Goal: Information Seeking & Learning: Learn about a topic

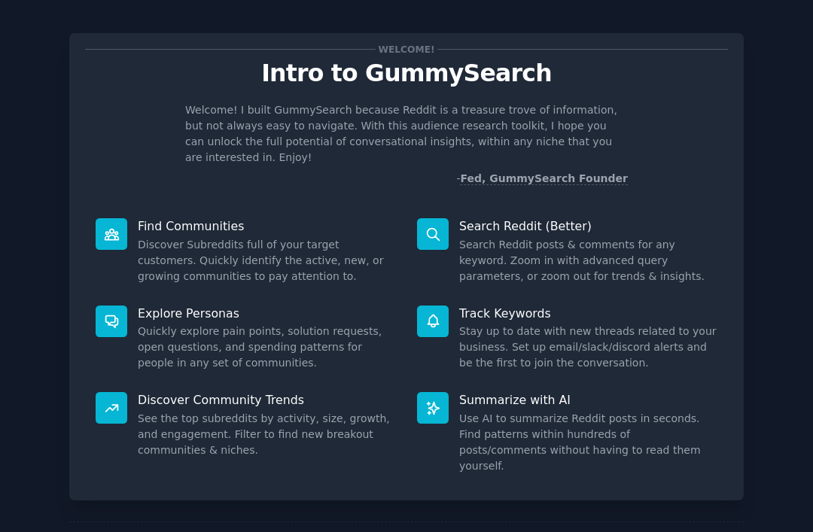
scroll to position [9, 0]
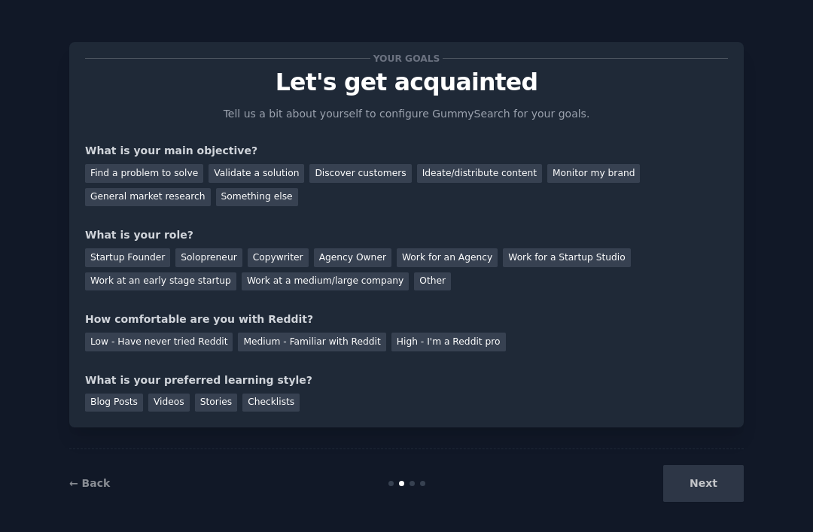
click at [124, 259] on div "Startup Founder" at bounding box center [127, 257] width 85 height 19
click at [107, 173] on div "Find a problem to solve" at bounding box center [144, 173] width 118 height 19
click at [253, 336] on div "Medium - Familiar with Reddit" at bounding box center [311, 342] width 147 height 19
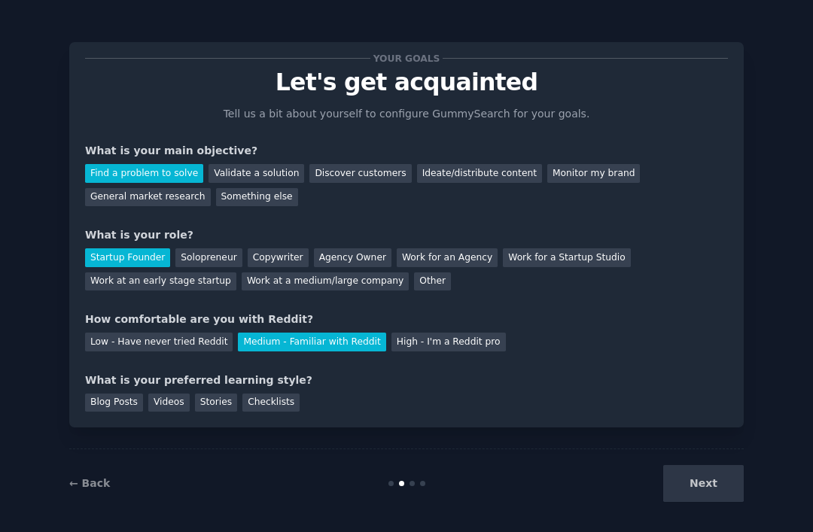
click at [197, 399] on div "Stories" at bounding box center [216, 403] width 42 height 19
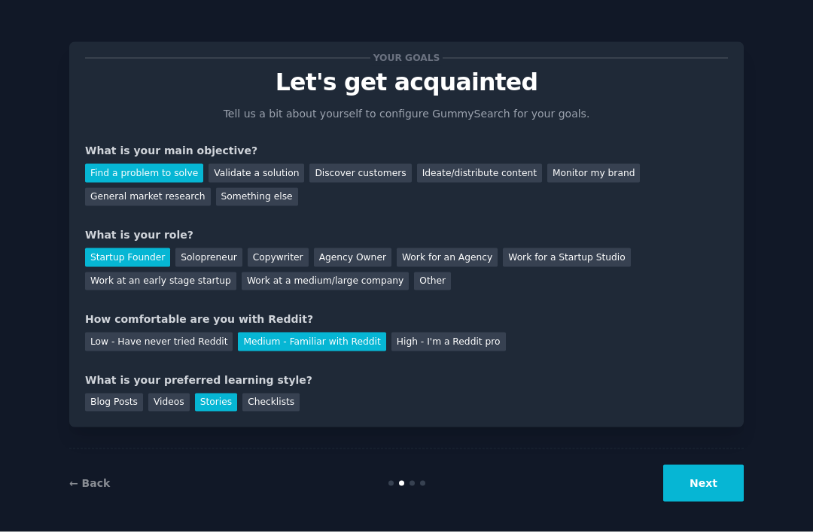
click at [701, 491] on button "Next" at bounding box center [703, 483] width 81 height 37
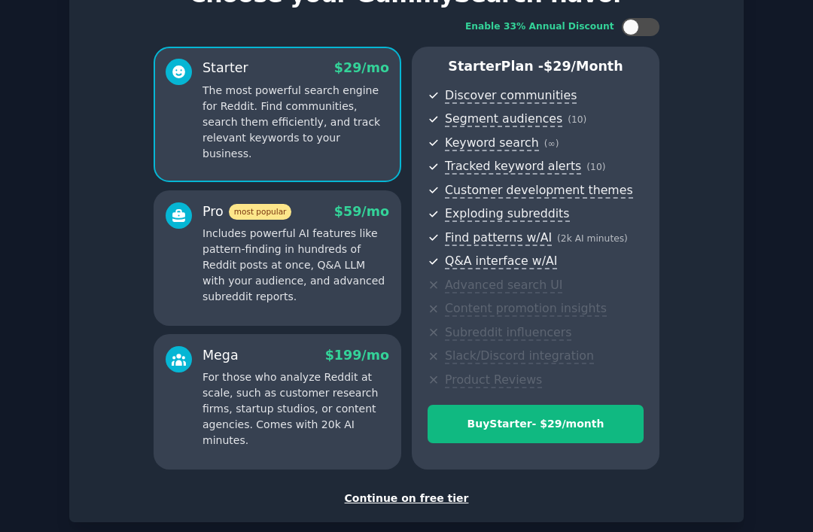
scroll to position [95, 0]
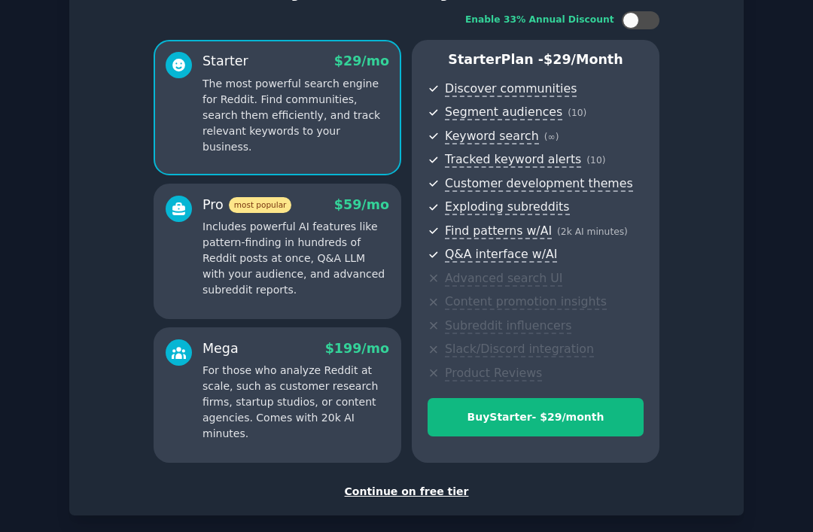
click at [375, 484] on div "Continue on free tier" at bounding box center [406, 492] width 643 height 16
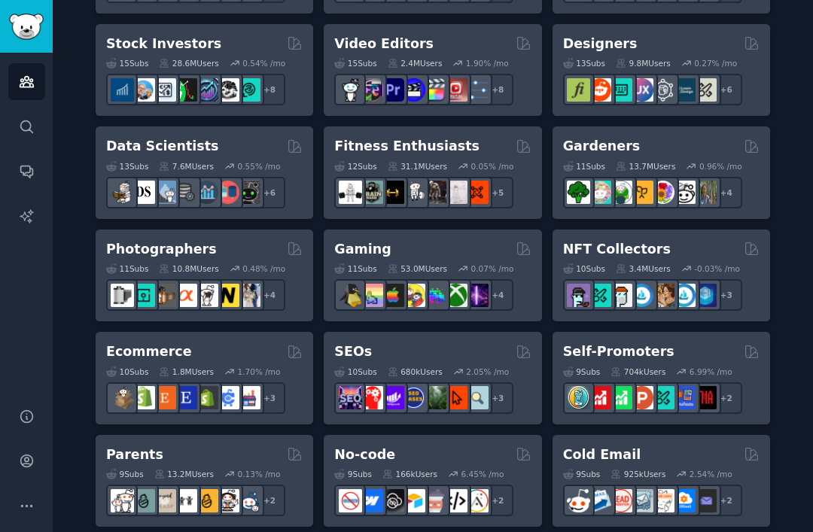
scroll to position [577, 0]
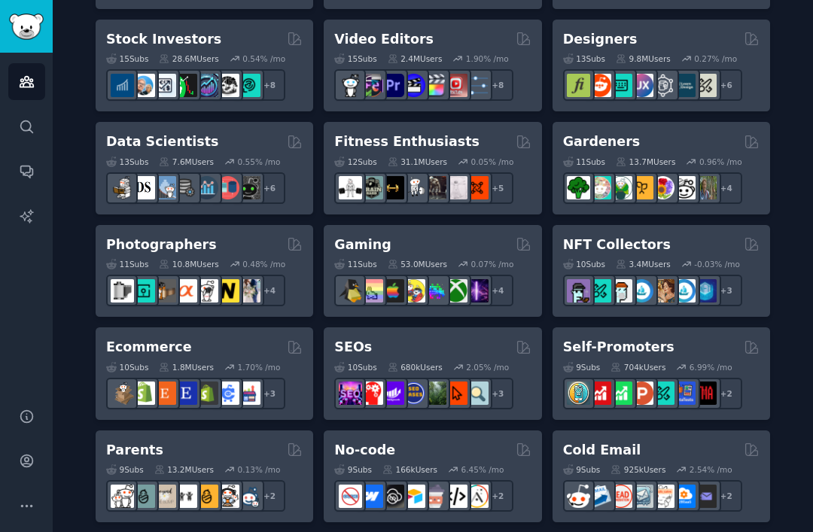
click at [699, 357] on div "9 Sub s 704k Users 6.99 % /mo + 2" at bounding box center [661, 383] width 196 height 53
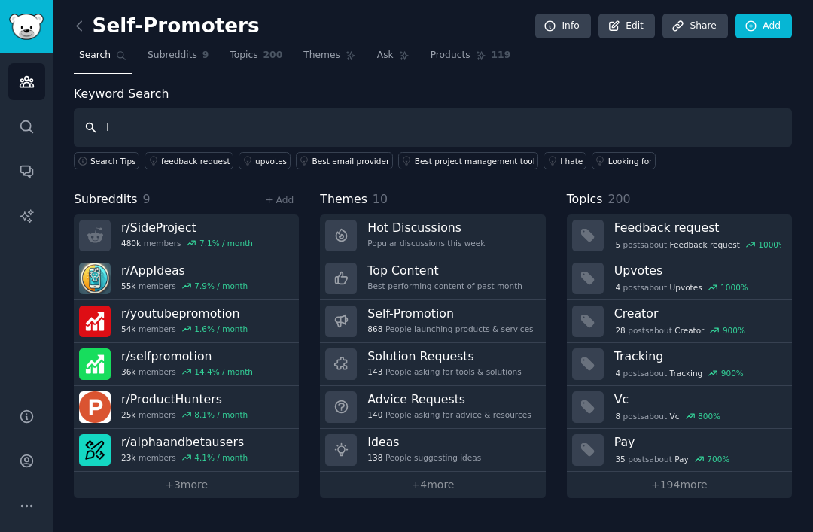
type input "I"
click at [560, 156] on div "I hate" at bounding box center [571, 161] width 23 height 11
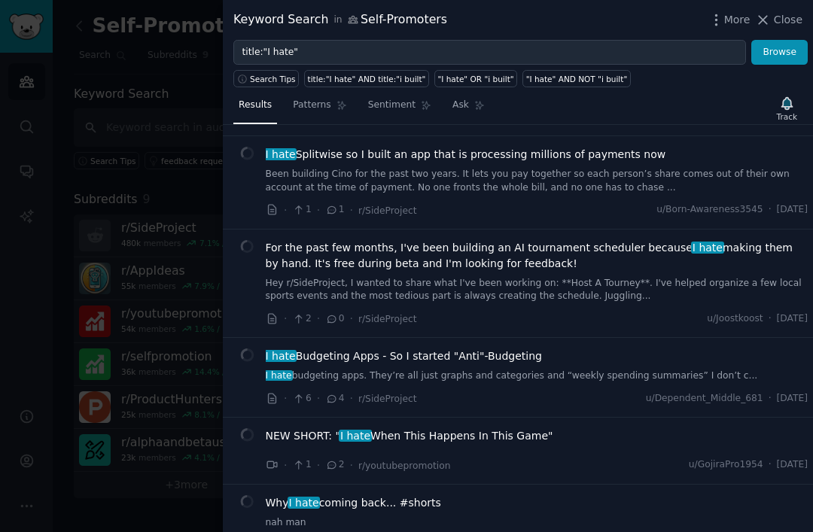
scroll to position [155, 0]
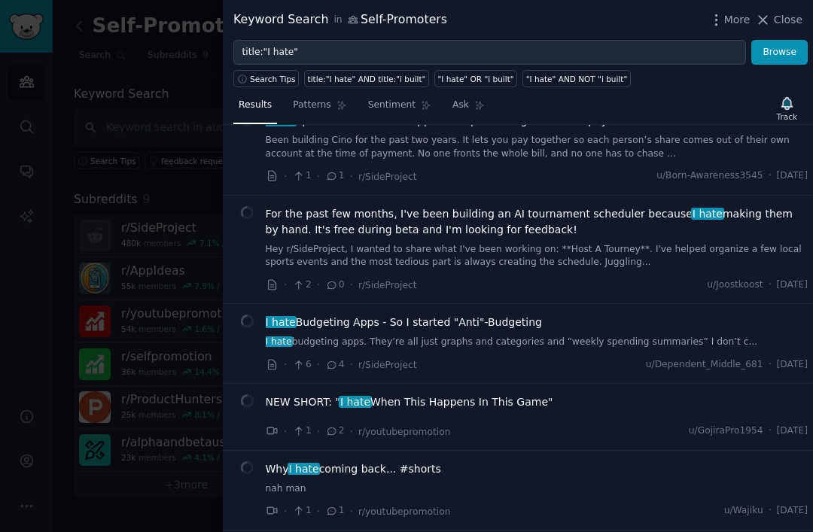
click at [735, 340] on link "I hate budgeting apps. They’re all just graphs and categories and “weekly spend…" at bounding box center [537, 343] width 543 height 14
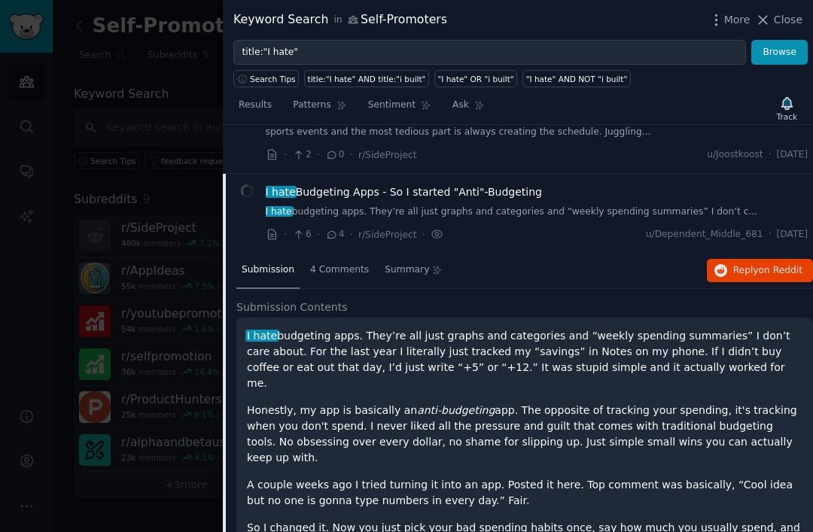
scroll to position [281, 0]
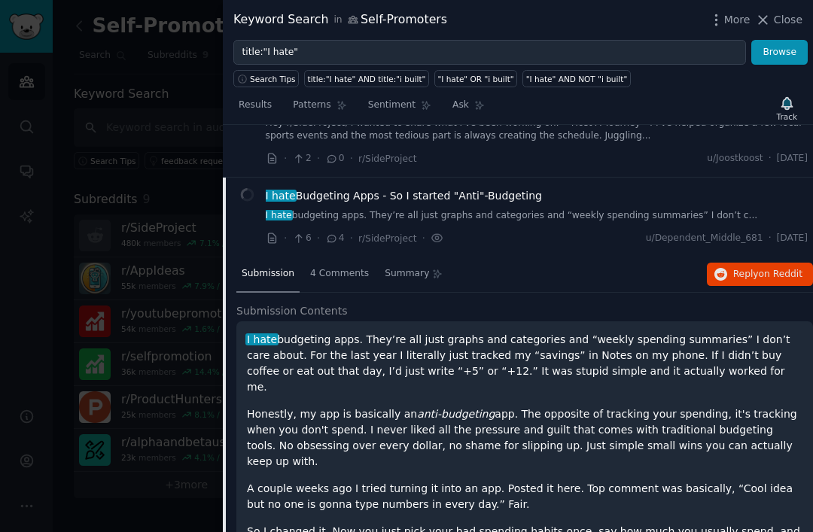
click at [327, 287] on div "4 Comments" at bounding box center [339, 275] width 69 height 36
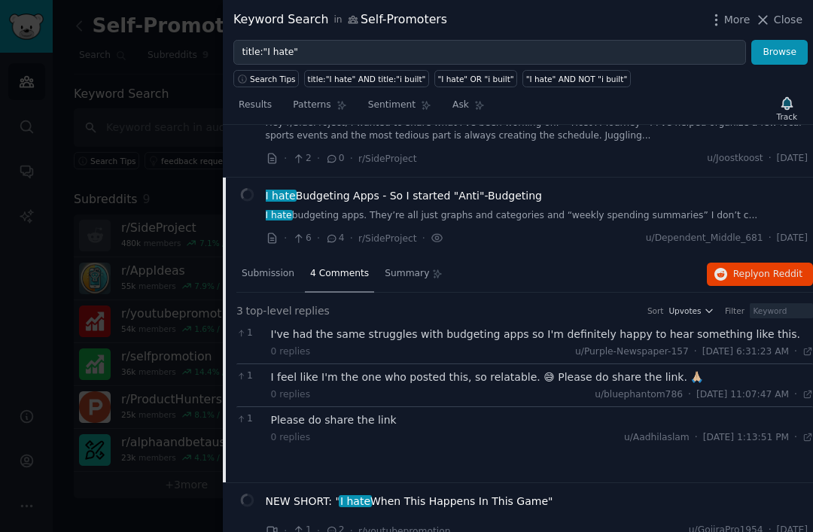
click at [272, 267] on span "Submission" at bounding box center [268, 274] width 53 height 14
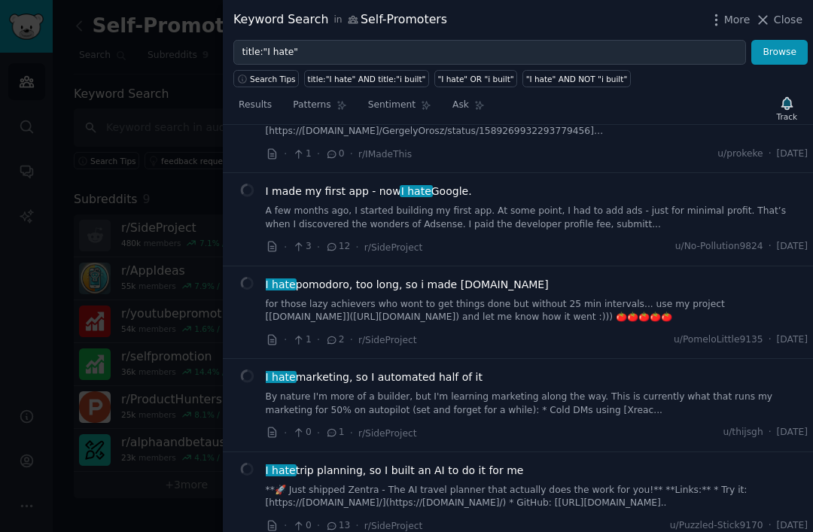
scroll to position [1376, 0]
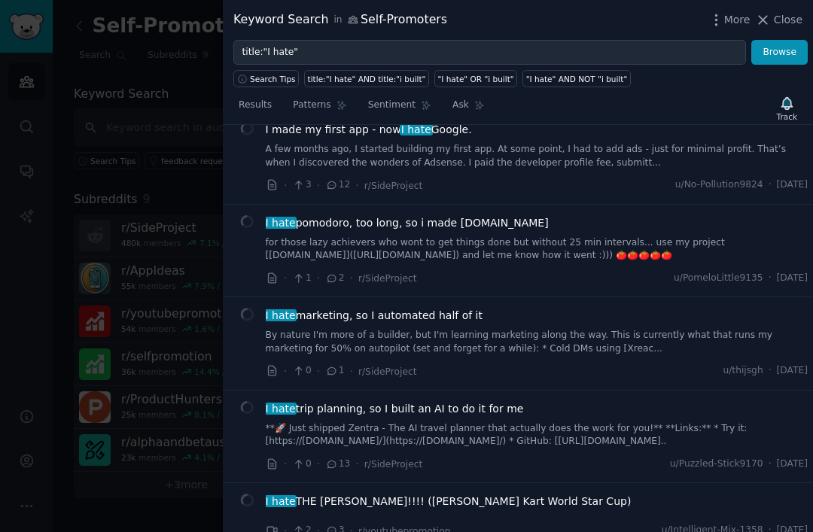
click at [100, 485] on div at bounding box center [406, 266] width 813 height 532
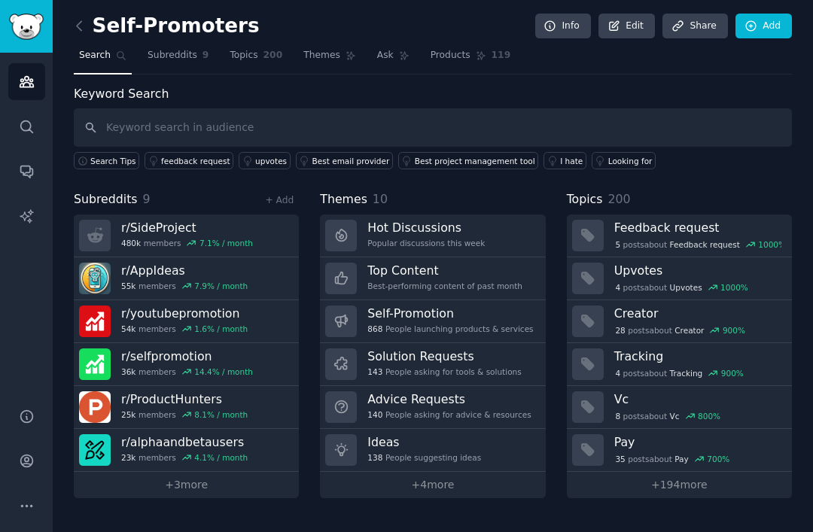
click at [93, 483] on div "Self-Promoters Info Edit Share Add Search Subreddits 9 Topics 200 Themes Ask Pr…" at bounding box center [433, 266] width 760 height 532
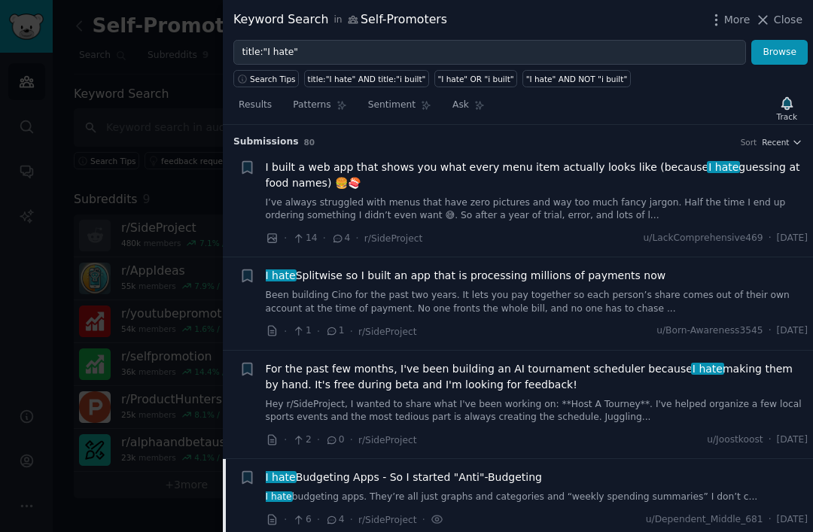
click at [773, 23] on button "Close" at bounding box center [778, 20] width 47 height 16
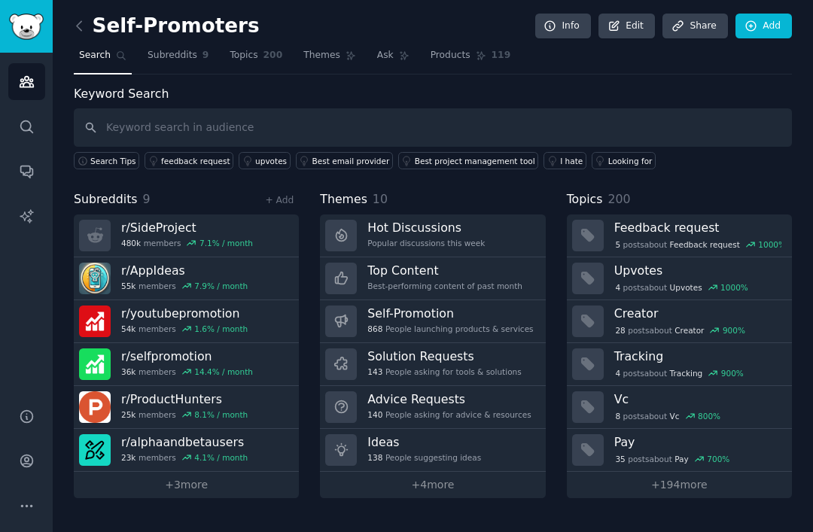
click at [79, 23] on icon at bounding box center [79, 26] width 16 height 16
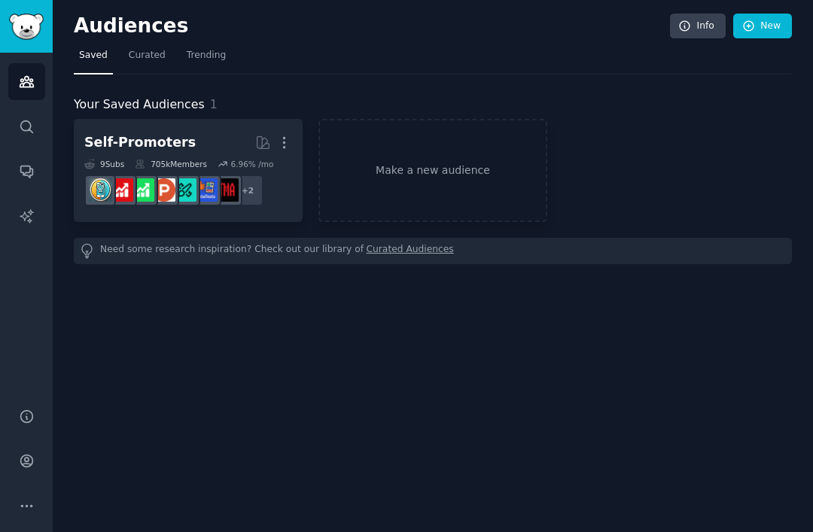
click at [135, 54] on span "Curated" at bounding box center [147, 56] width 37 height 14
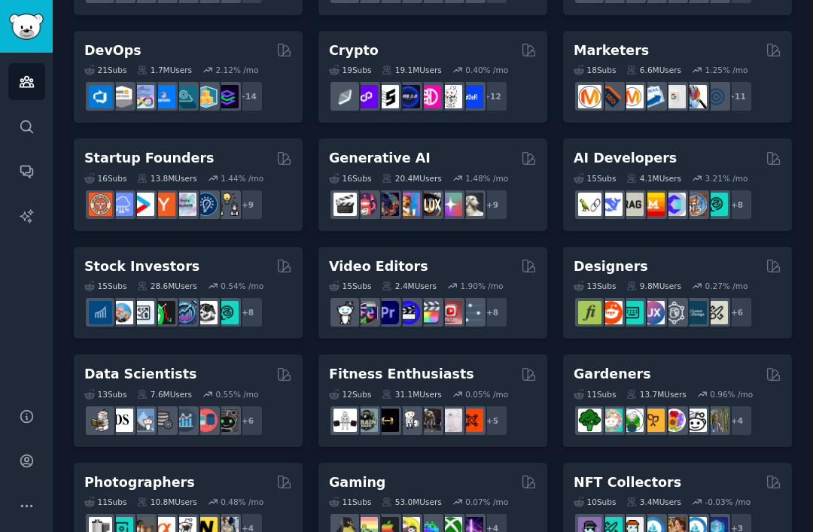
scroll to position [194, 0]
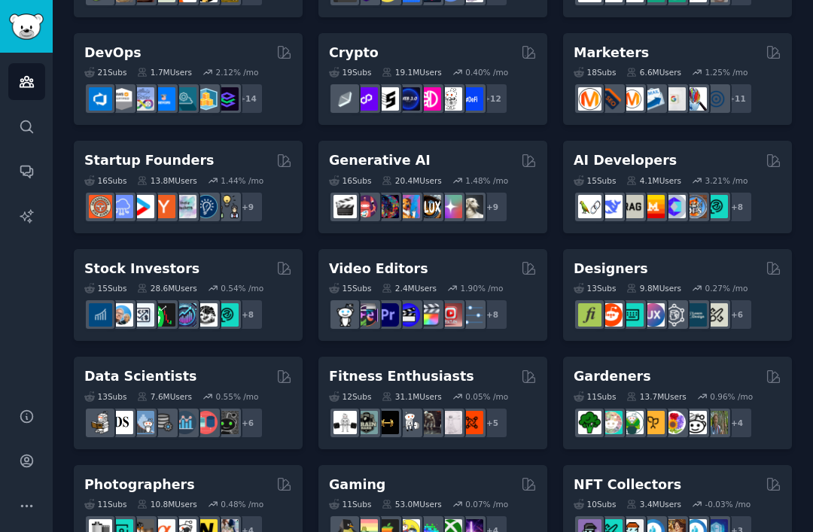
click at [220, 262] on div "Stock Investors" at bounding box center [188, 269] width 208 height 19
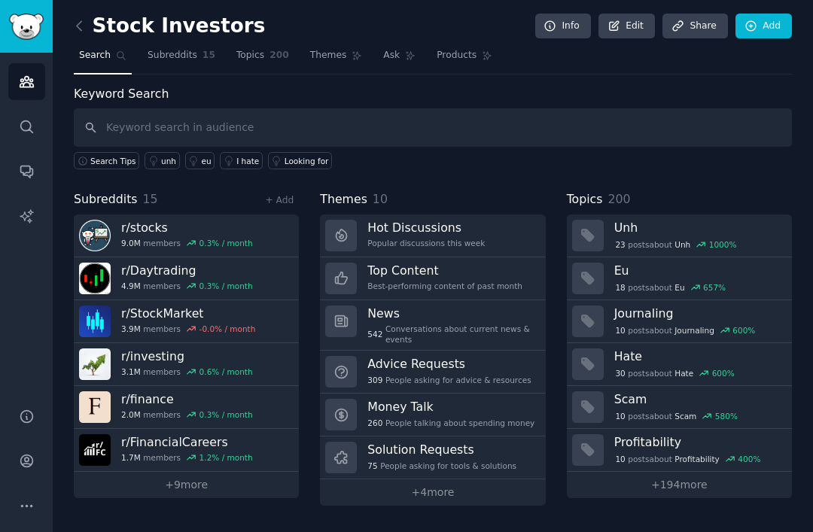
click at [235, 166] on link "I hate" at bounding box center [241, 160] width 43 height 17
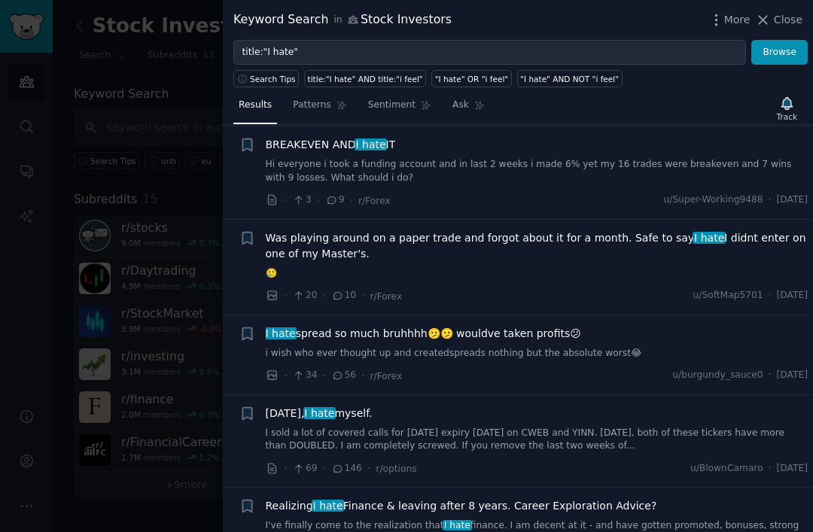
scroll to position [2636, 0]
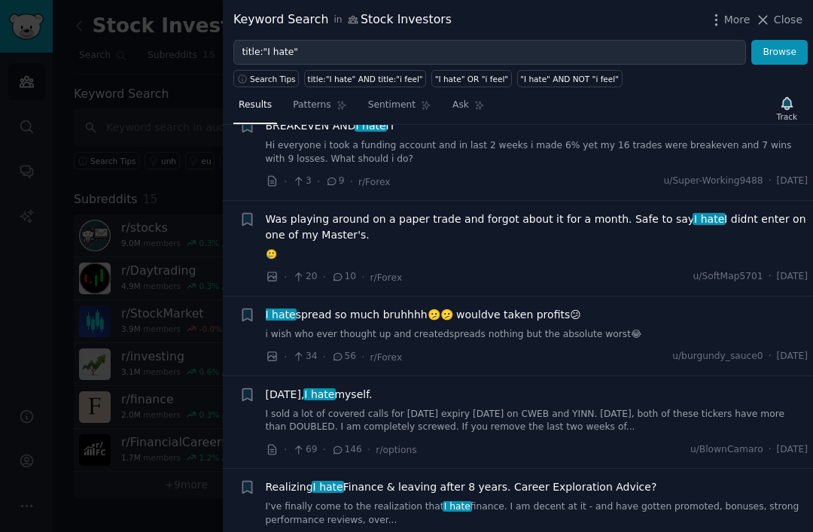
click at [196, 485] on div at bounding box center [406, 266] width 813 height 532
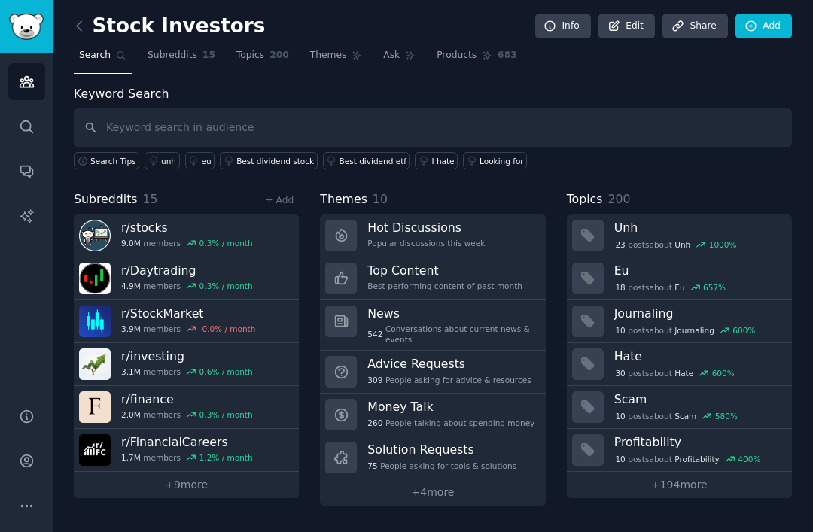
click at [488, 157] on div "Looking for" at bounding box center [501, 161] width 44 height 11
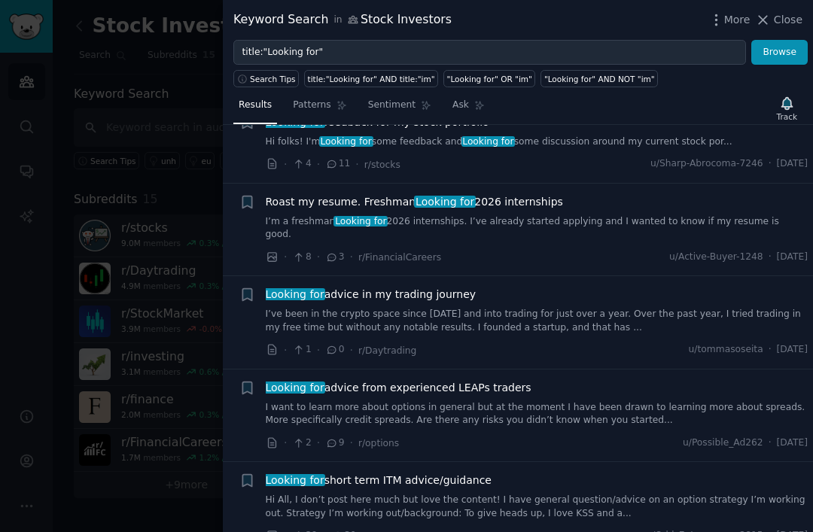
scroll to position [575, 0]
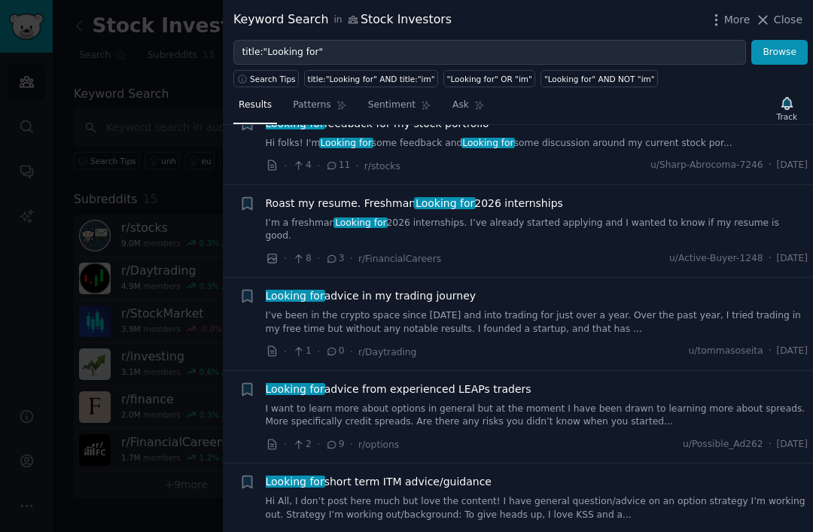
click at [199, 495] on div at bounding box center [406, 266] width 813 height 532
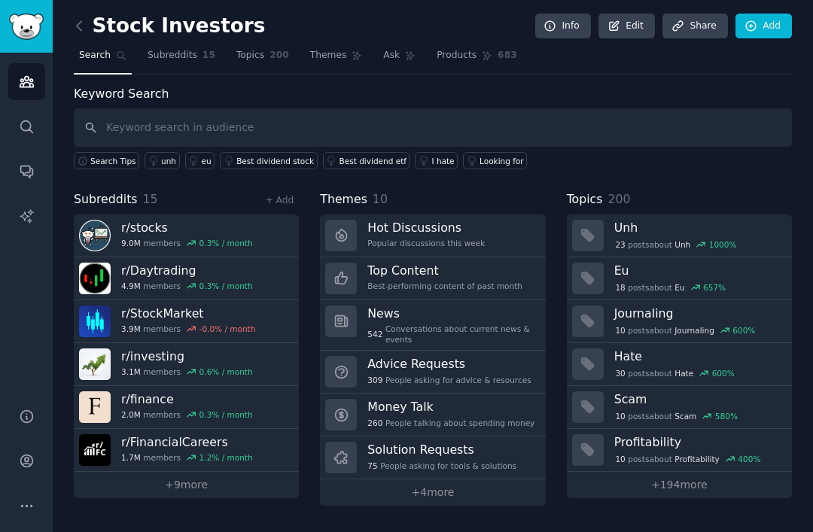
scroll to position [48, 0]
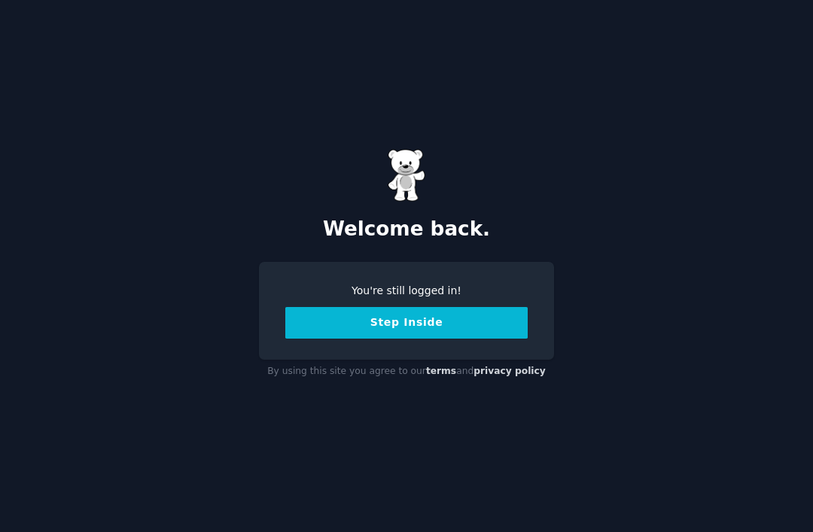
click at [479, 339] on button "Step Inside" at bounding box center [406, 323] width 242 height 32
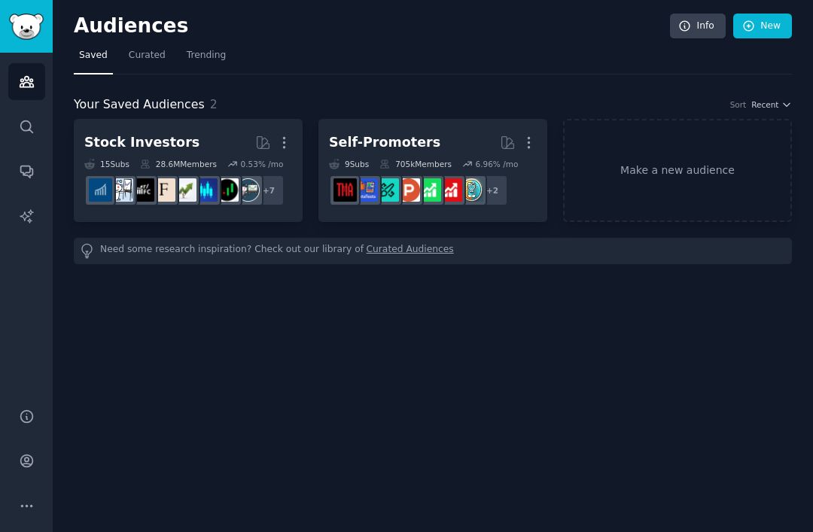
click at [146, 59] on span "Curated" at bounding box center [147, 56] width 37 height 14
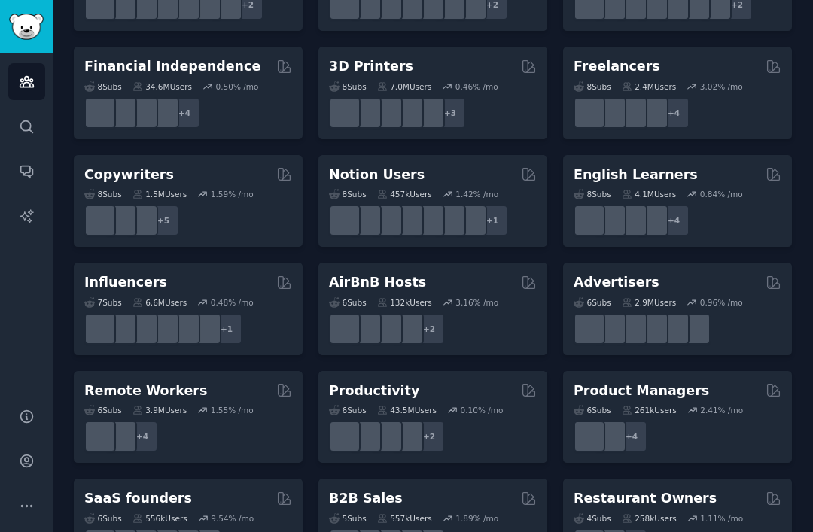
scroll to position [935, 0]
